Goal: Transaction & Acquisition: Purchase product/service

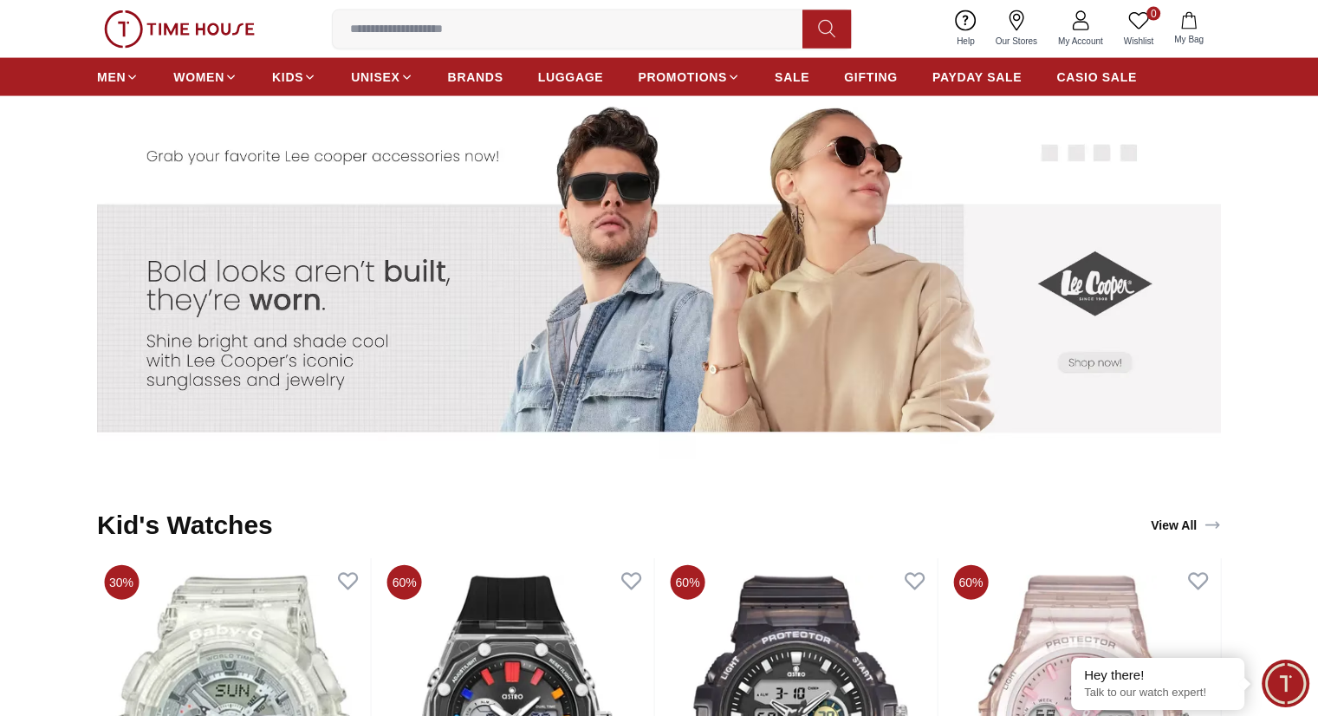
scroll to position [3632, 0]
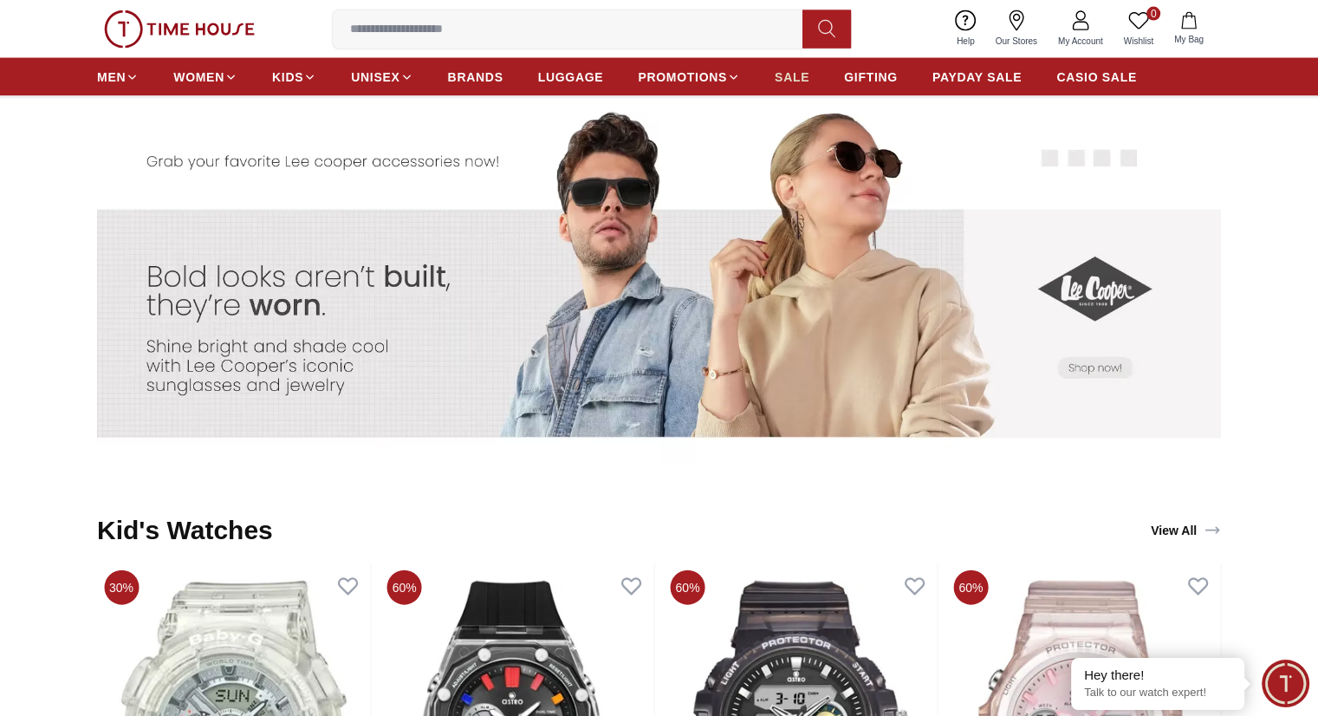
click at [787, 67] on link "SALE" at bounding box center [792, 77] width 35 height 31
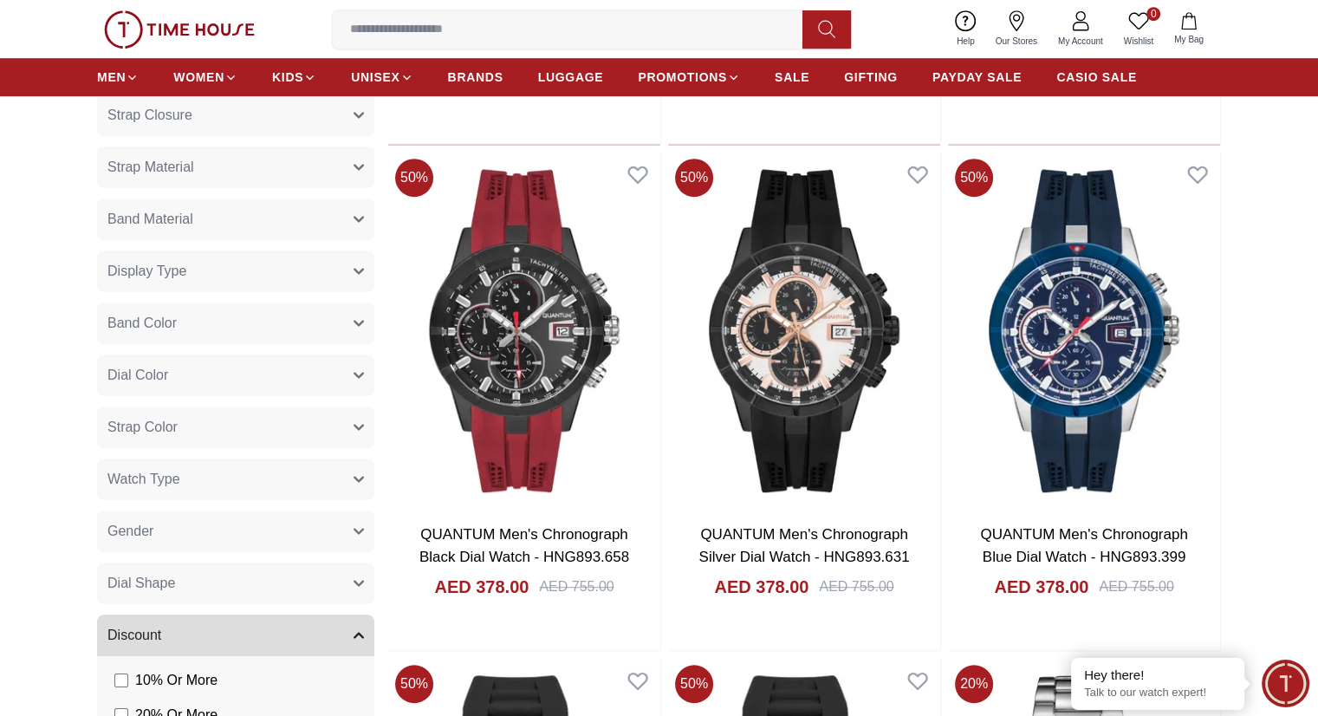
scroll to position [1127, 0]
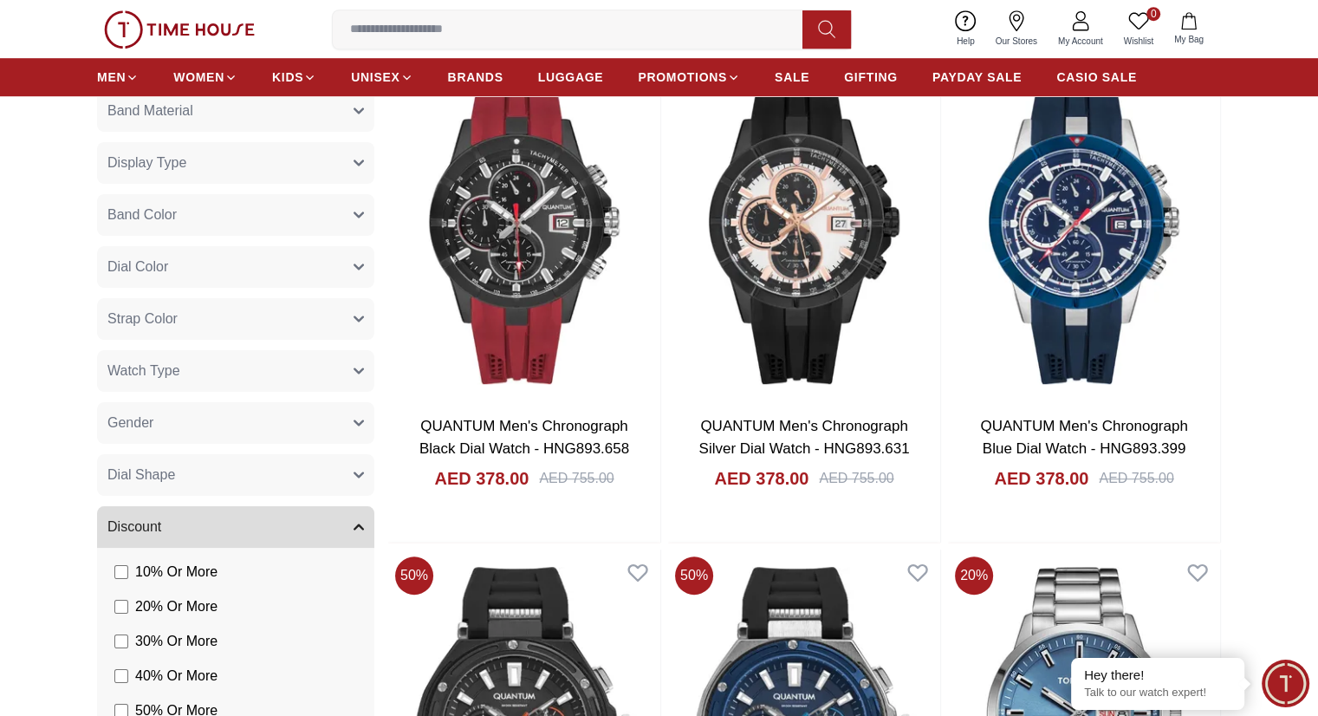
click at [352, 420] on button "Gender" at bounding box center [235, 423] width 277 height 42
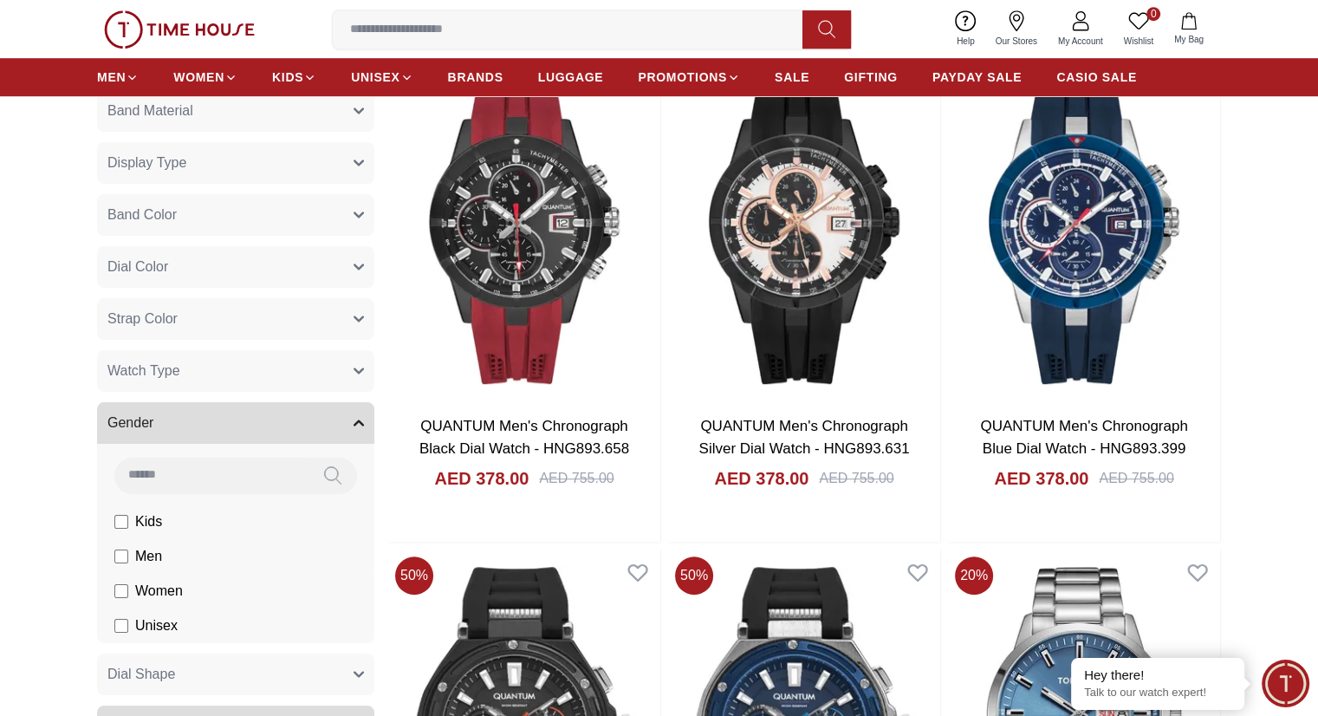
click at [111, 553] on li "Men" at bounding box center [239, 556] width 270 height 35
click at [114, 556] on li "Men" at bounding box center [239, 556] width 270 height 35
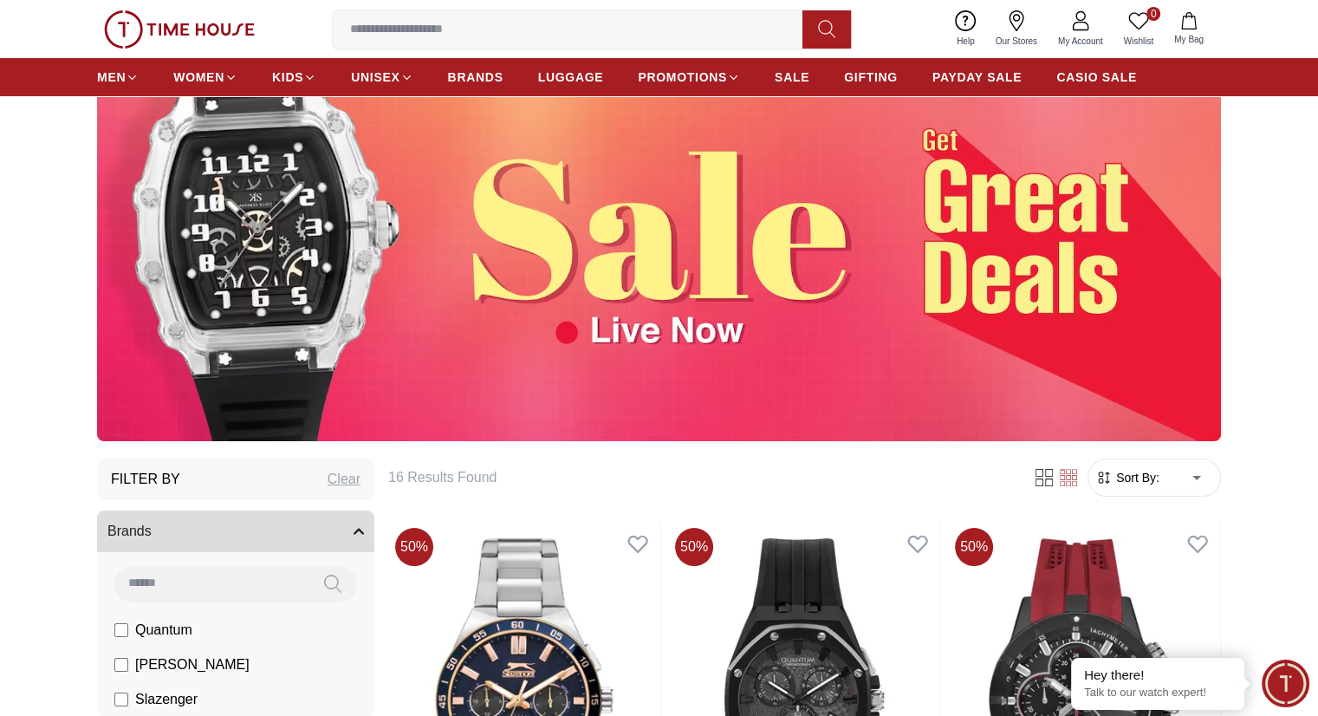
scroll to position [433, 0]
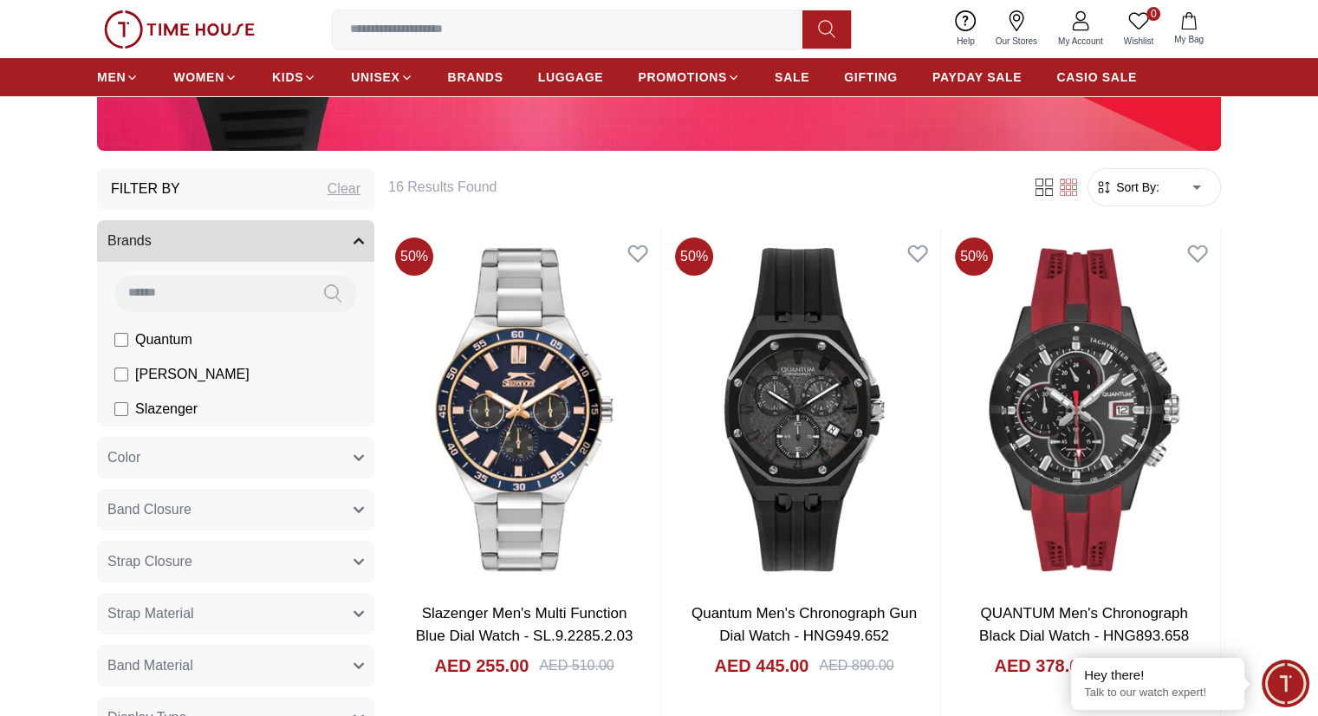
click at [1153, 193] on span "Sort By:" at bounding box center [1136, 187] width 47 height 17
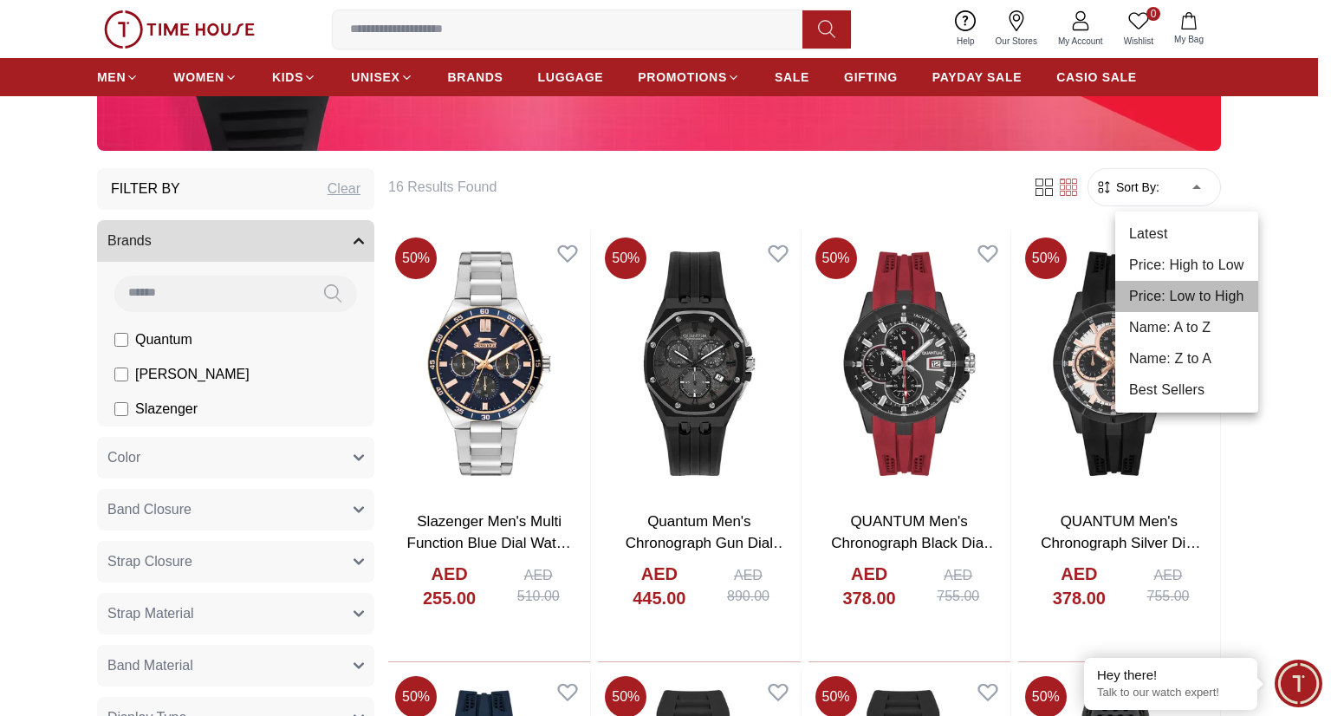
click at [1177, 296] on li "Price: Low to High" at bounding box center [1187, 296] width 143 height 31
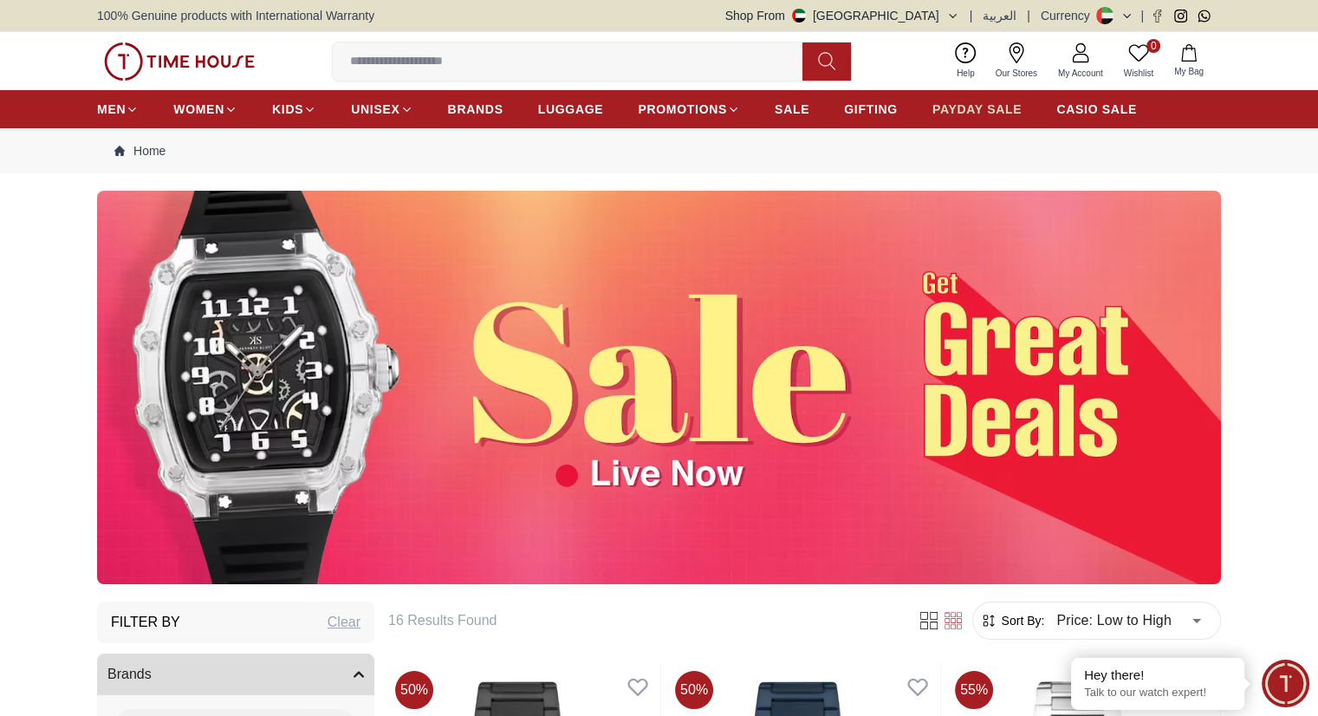
click at [971, 115] on span "PAYDAY SALE" at bounding box center [977, 109] width 89 height 17
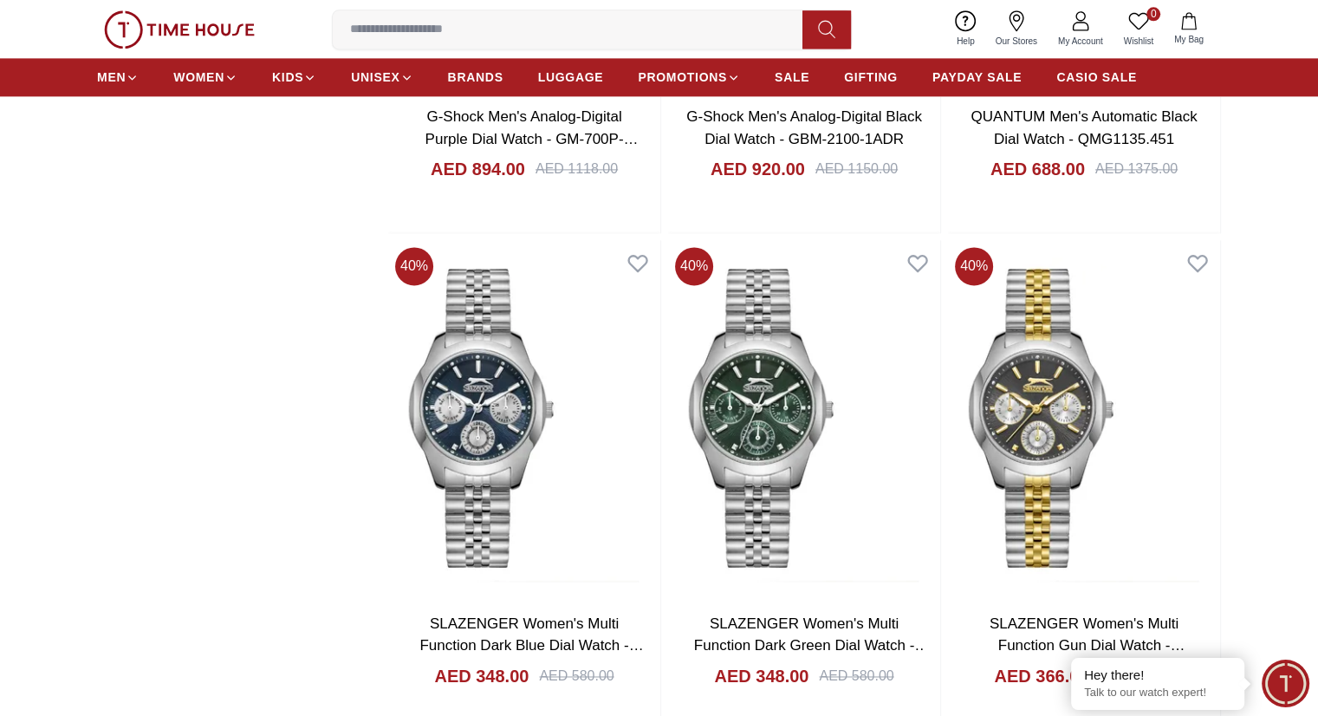
scroll to position [2687, 0]
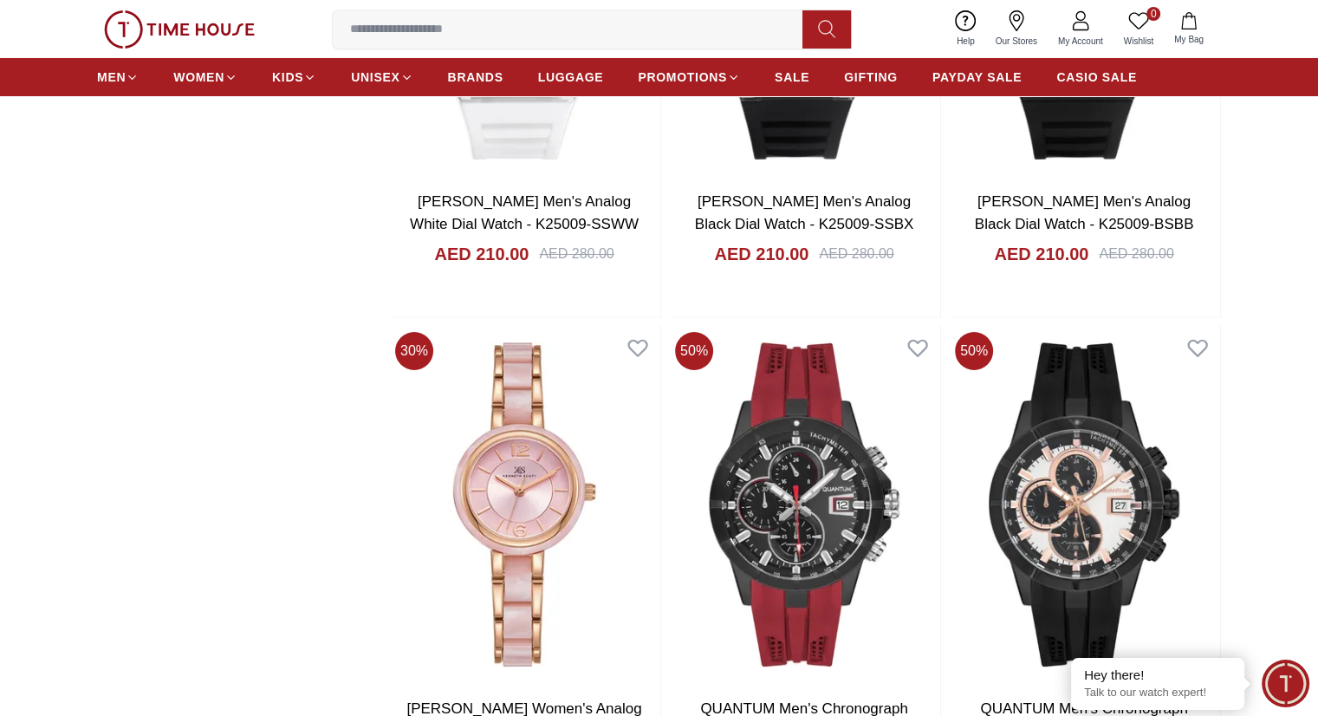
scroll to position [6935, 0]
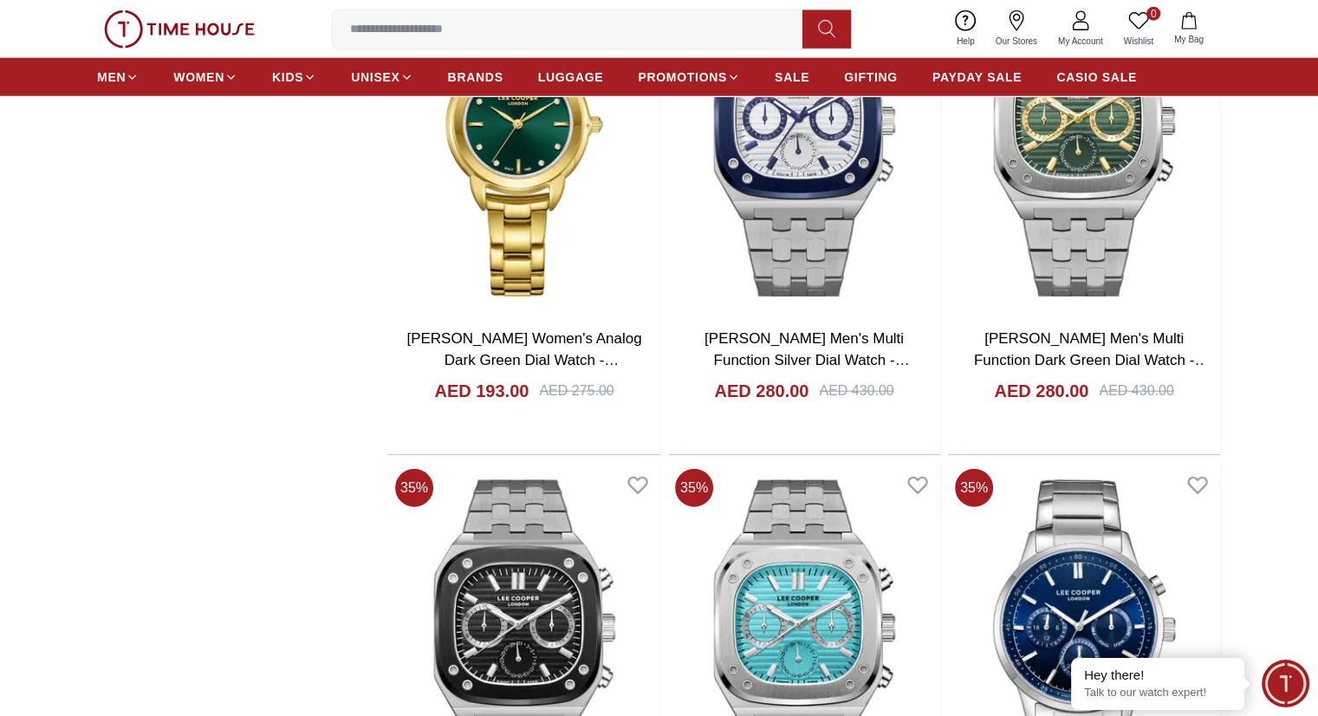
scroll to position [11096, 0]
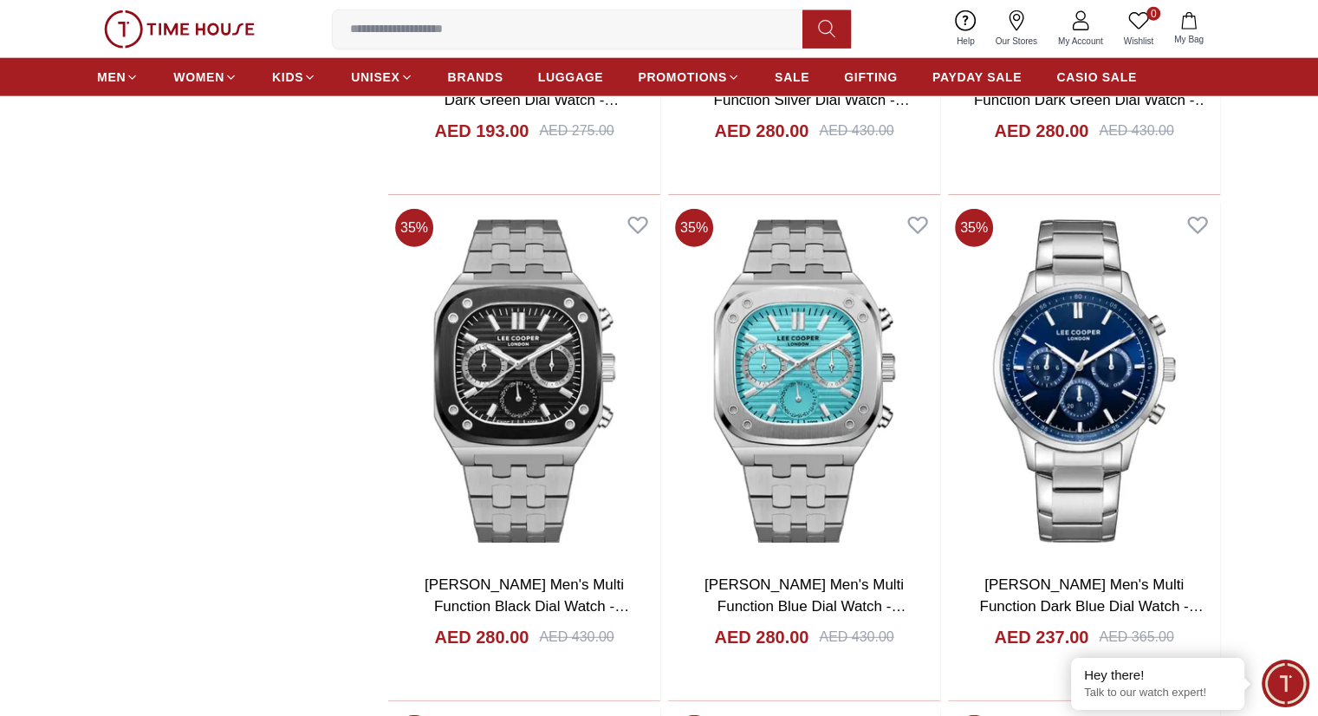
scroll to position [11529, 0]
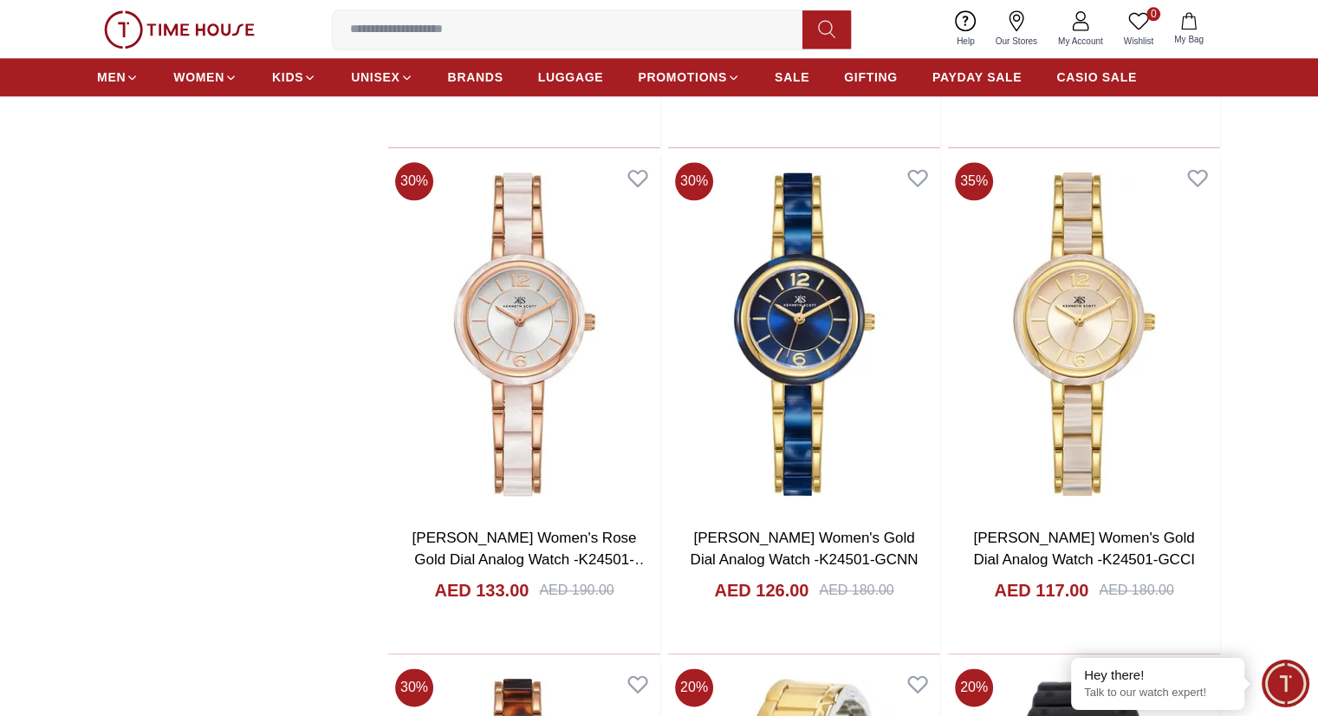
scroll to position [15343, 0]
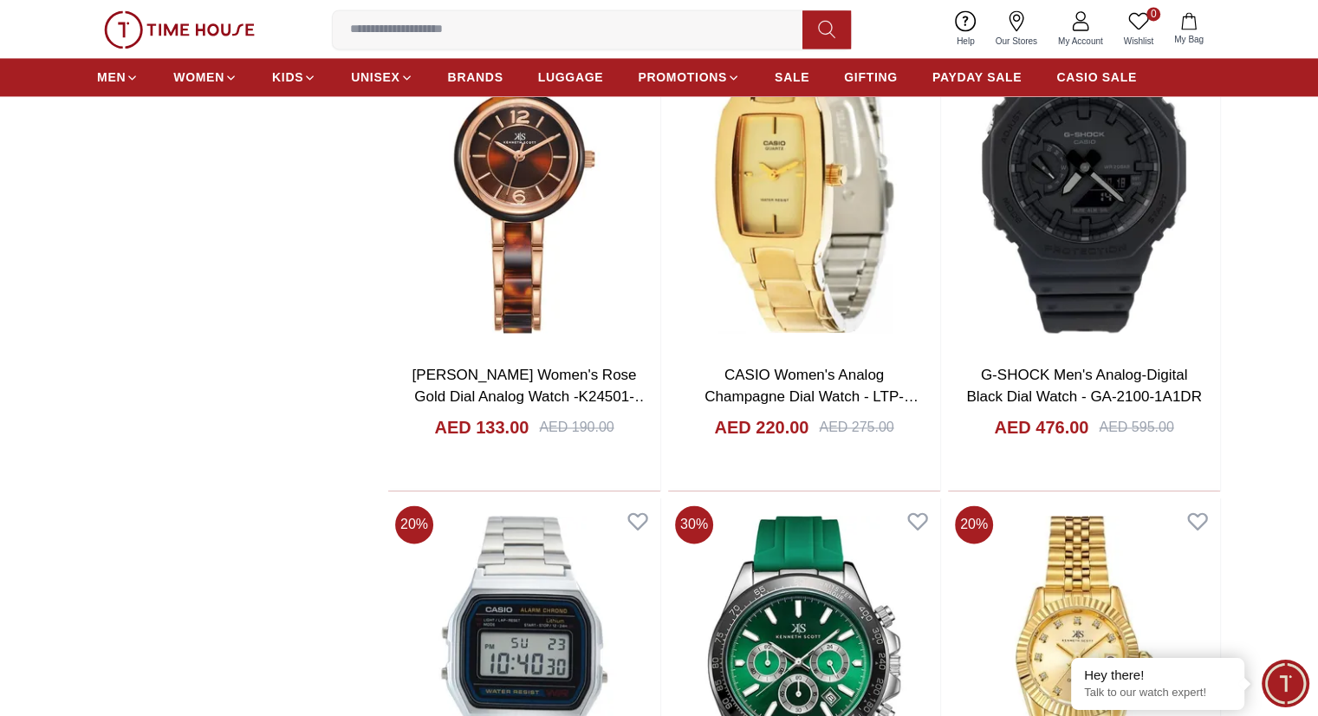
scroll to position [15863, 0]
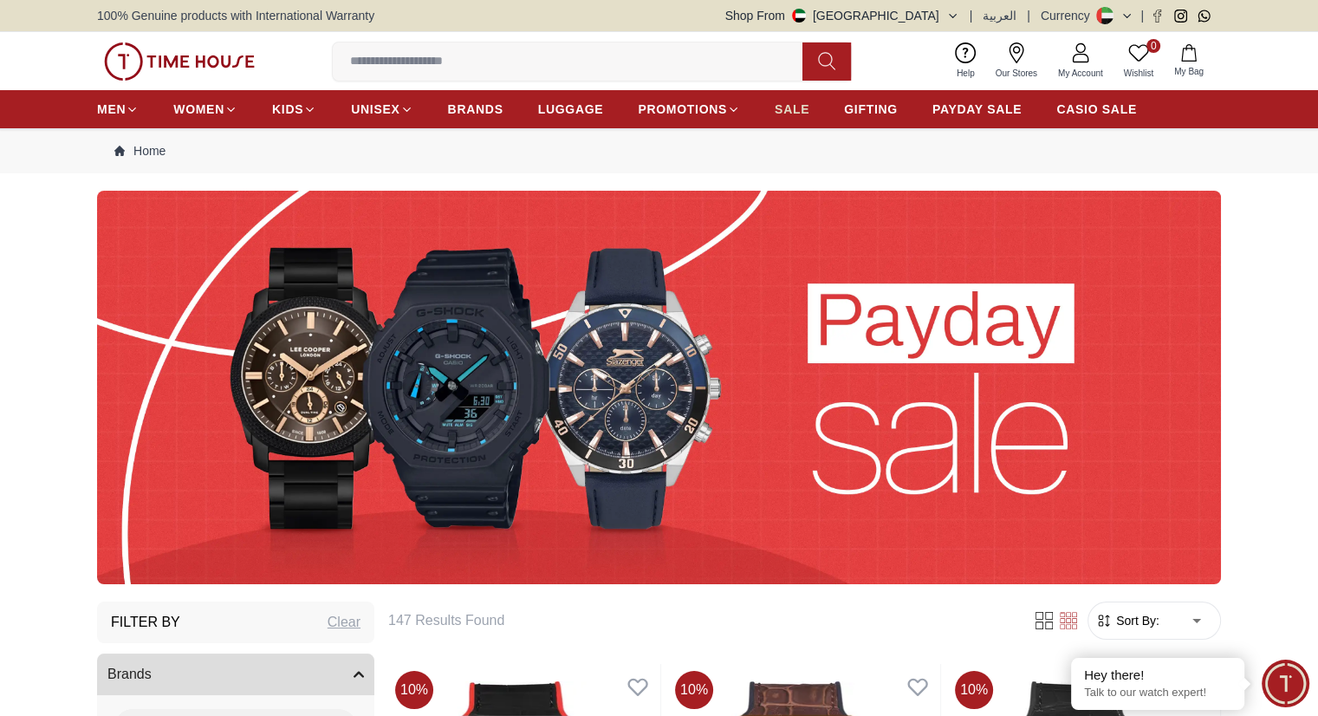
click at [794, 101] on span "SALE" at bounding box center [792, 109] width 35 height 17
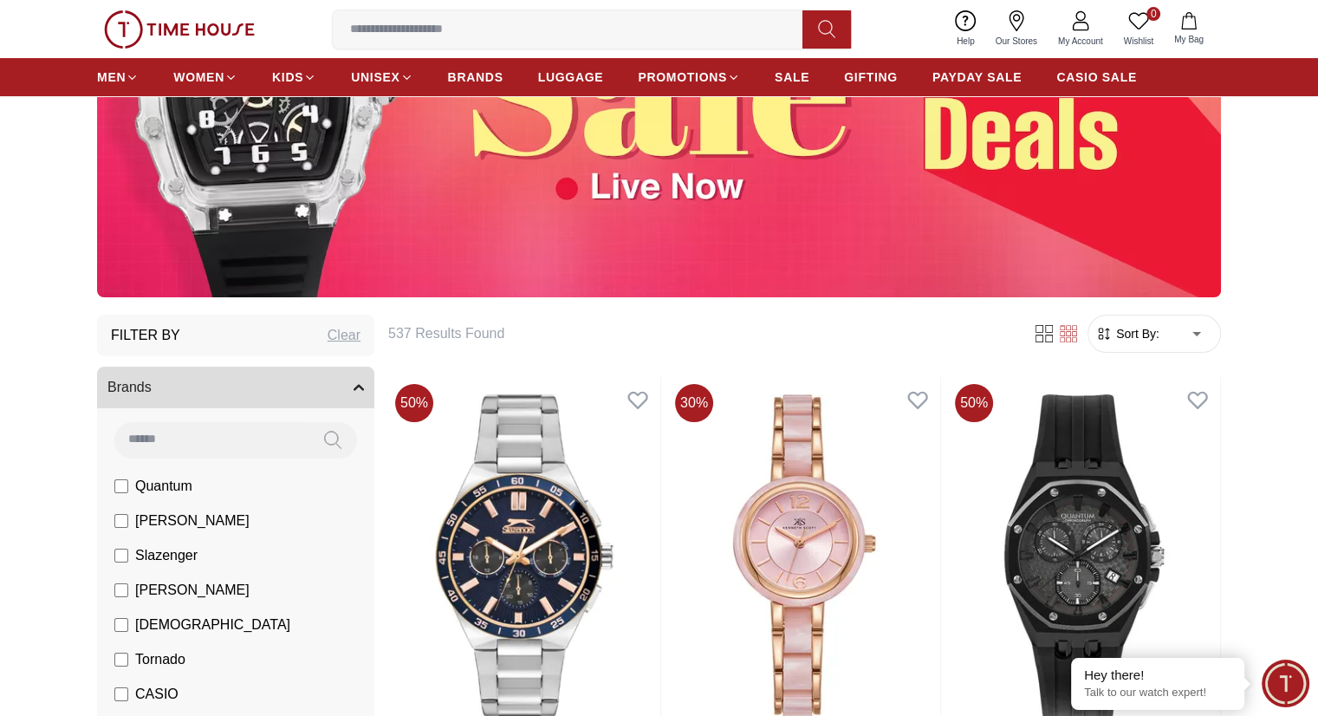
scroll to position [260, 0]
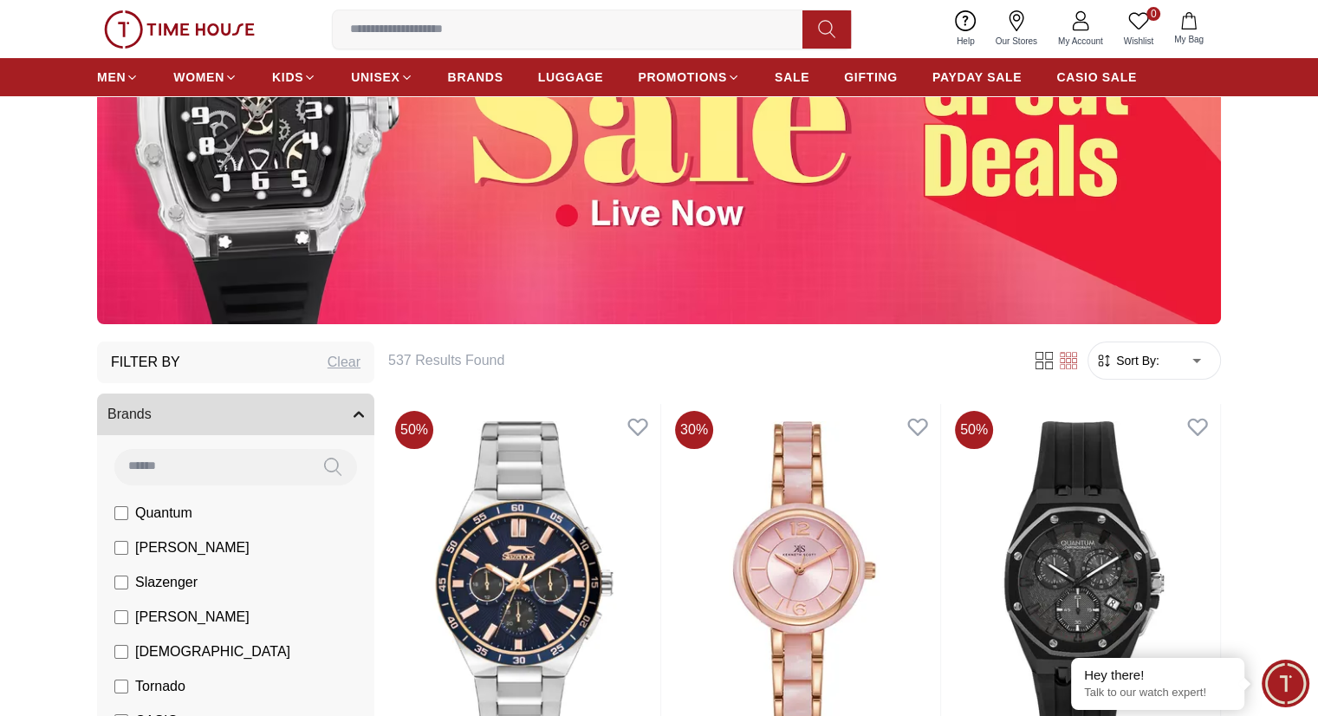
click at [1149, 362] on span "Sort By:" at bounding box center [1136, 360] width 47 height 17
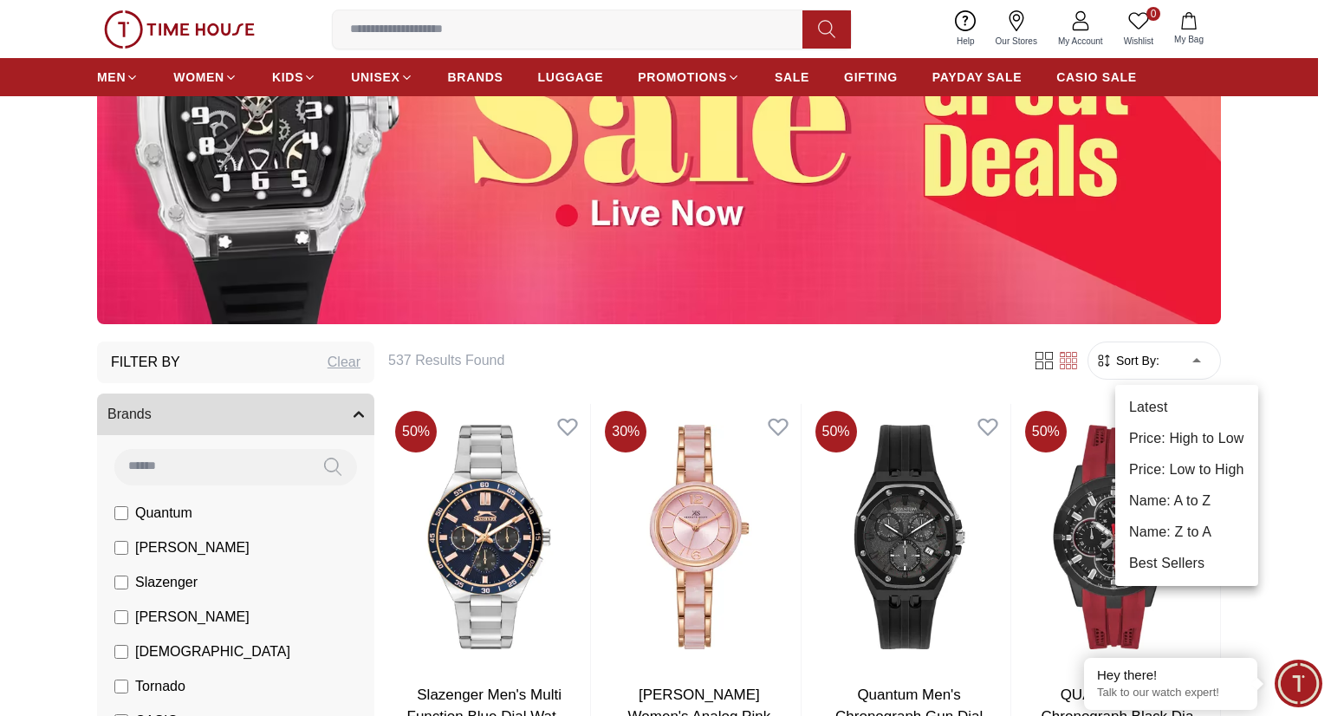
click at [1174, 468] on li "Price: Low to High" at bounding box center [1187, 469] width 143 height 31
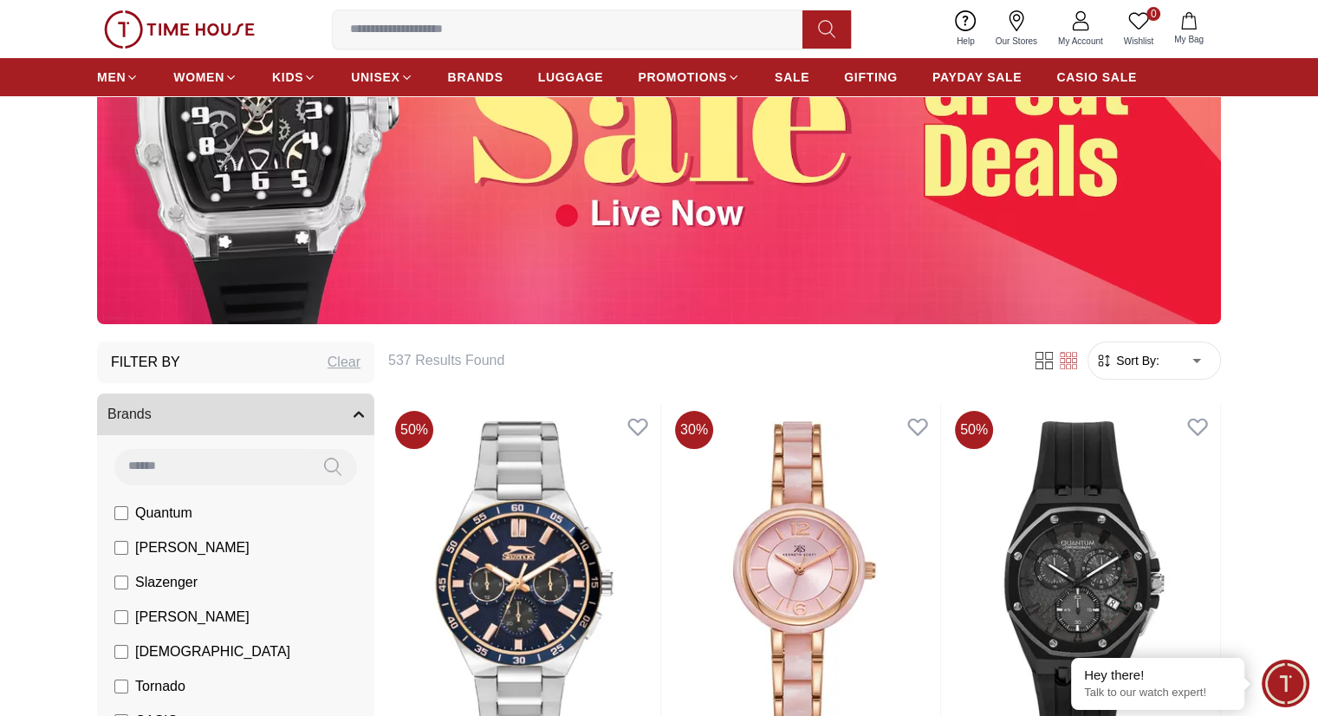
type input "*"
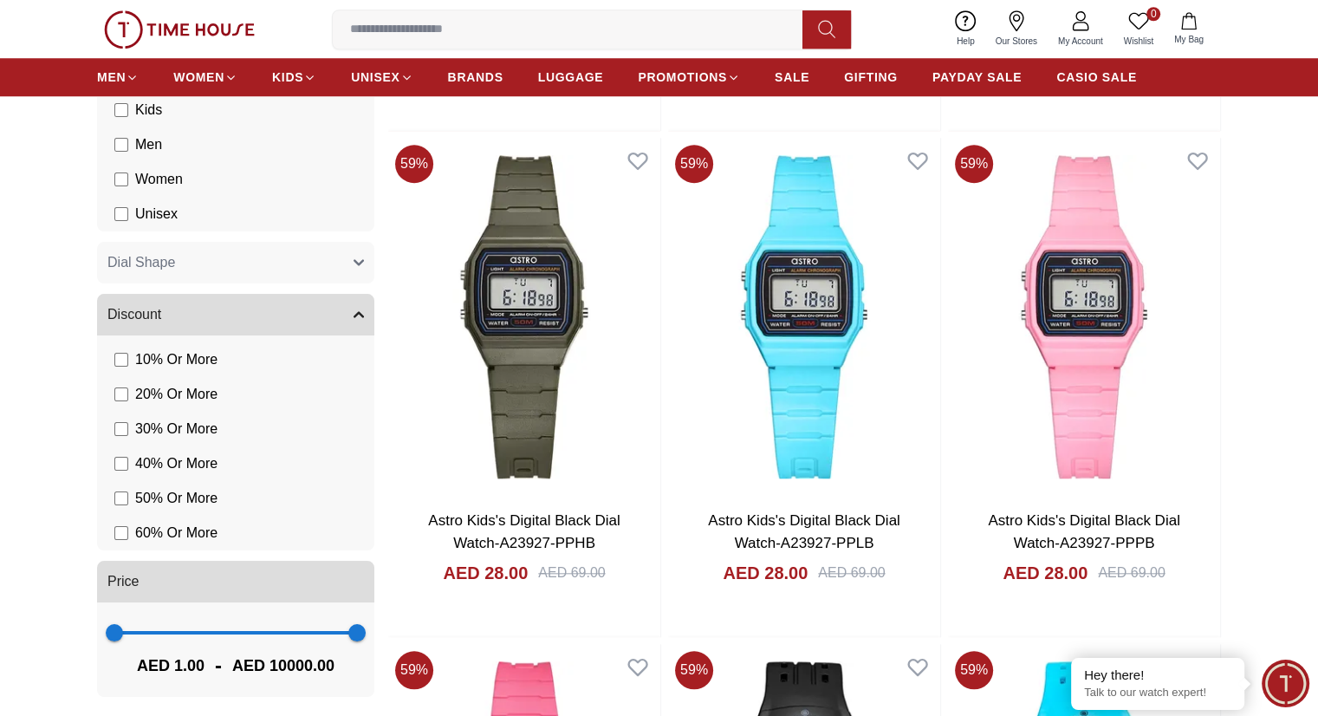
scroll to position [1647, 0]
